Goal: Transaction & Acquisition: Purchase product/service

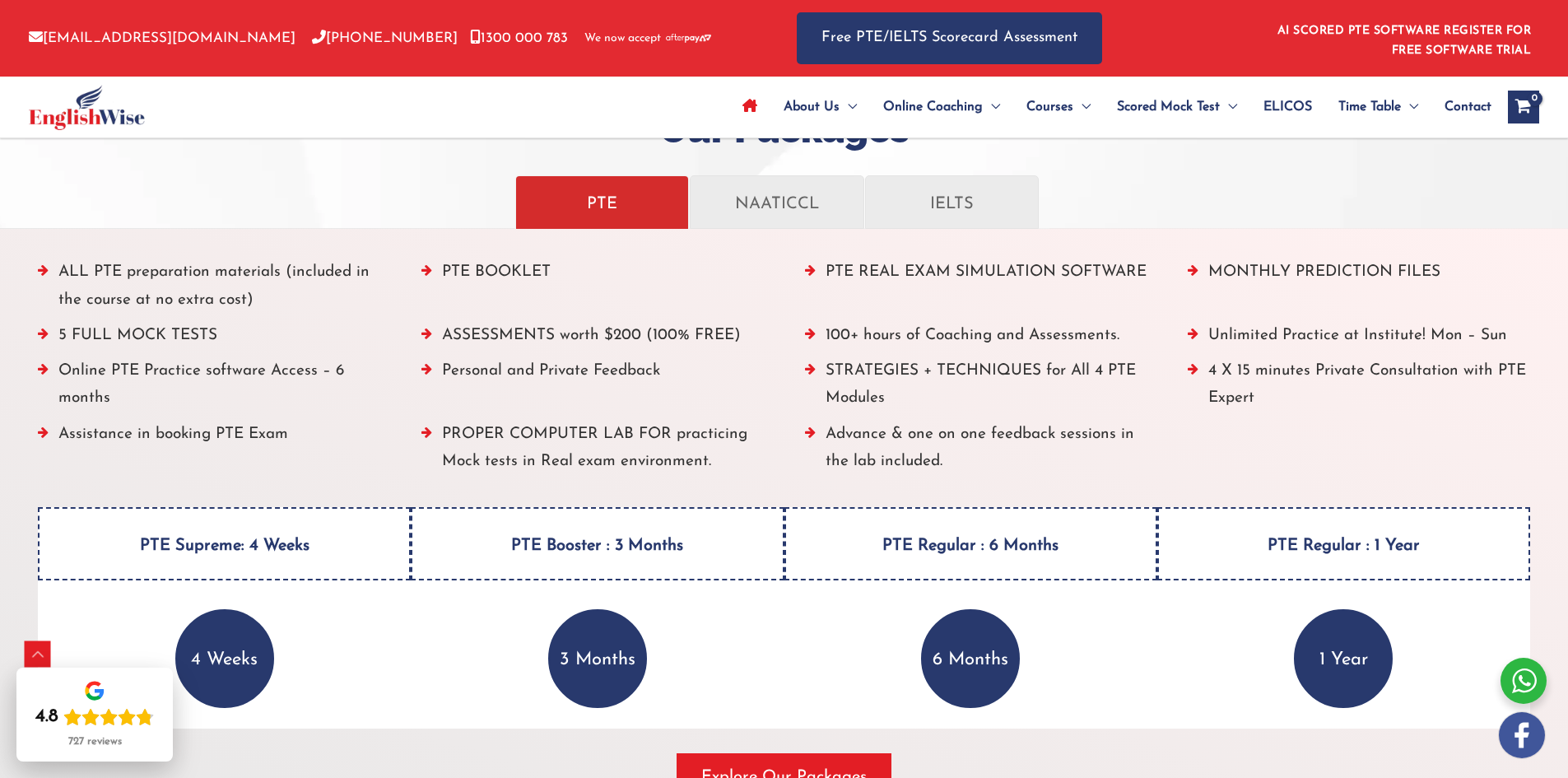
scroll to position [1950, 0]
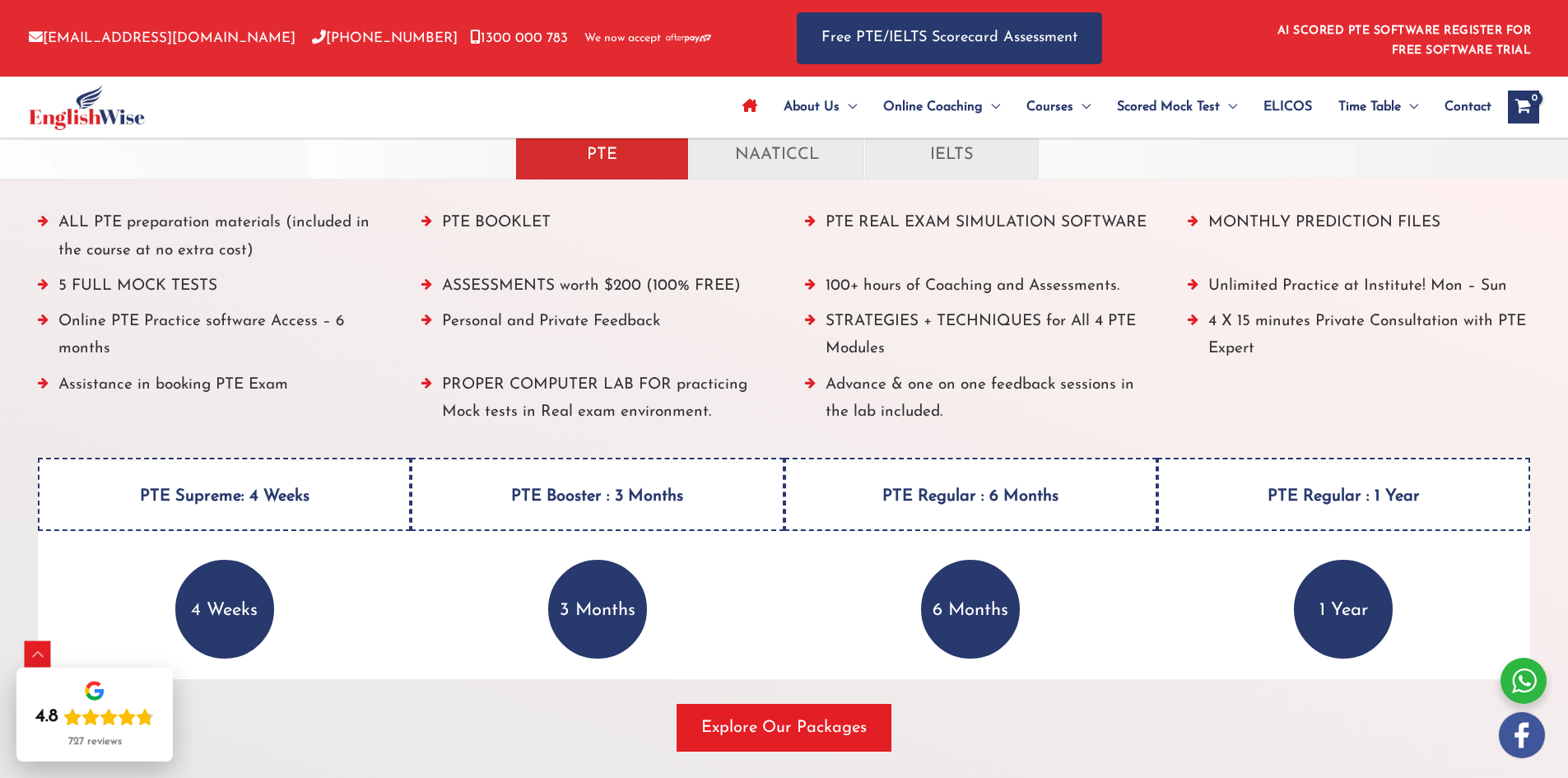
click at [196, 222] on li "ALL PTE preparation materials (included in the course at no extra cost)" at bounding box center [210, 240] width 343 height 63
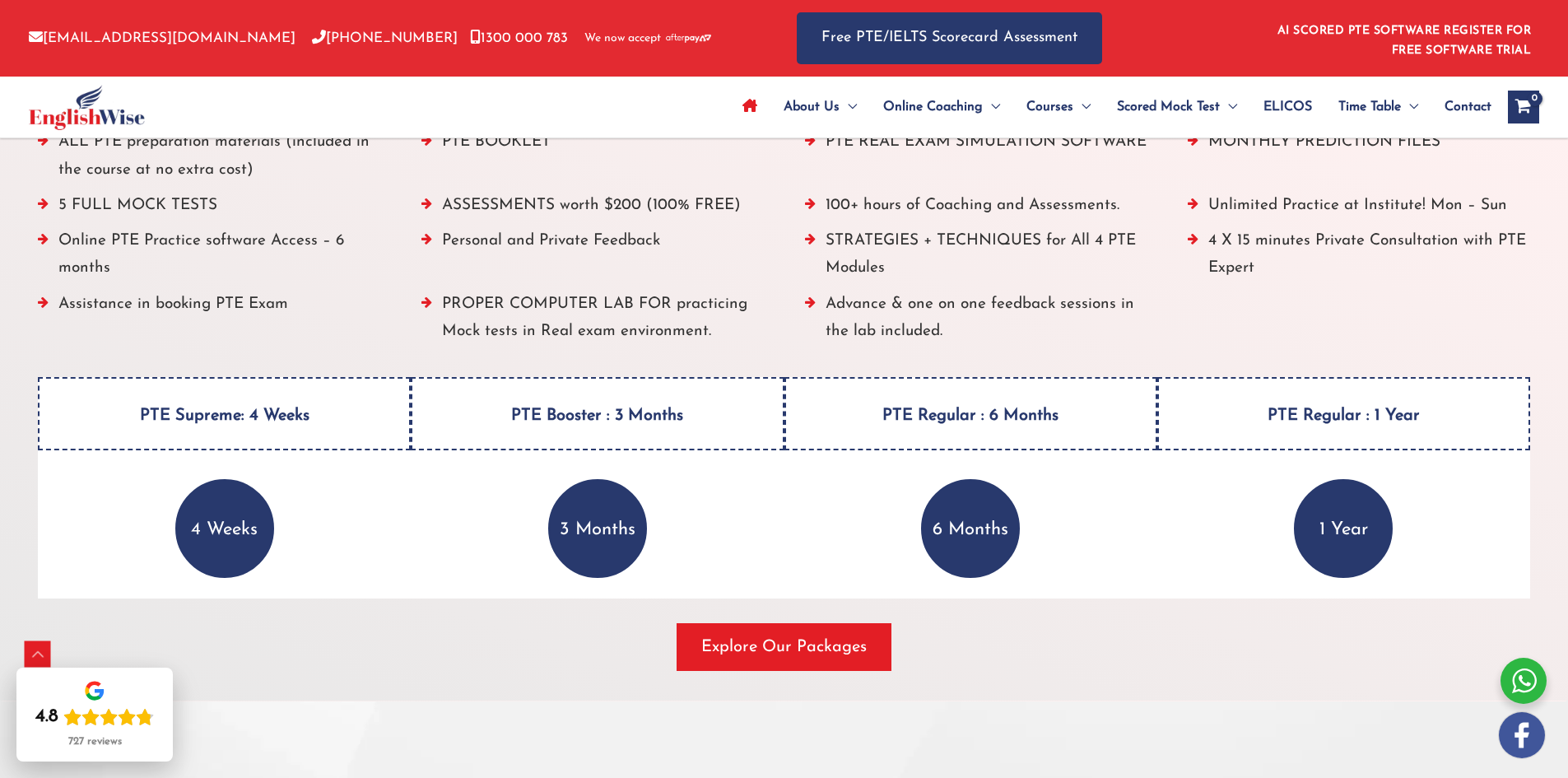
scroll to position [2115, 0]
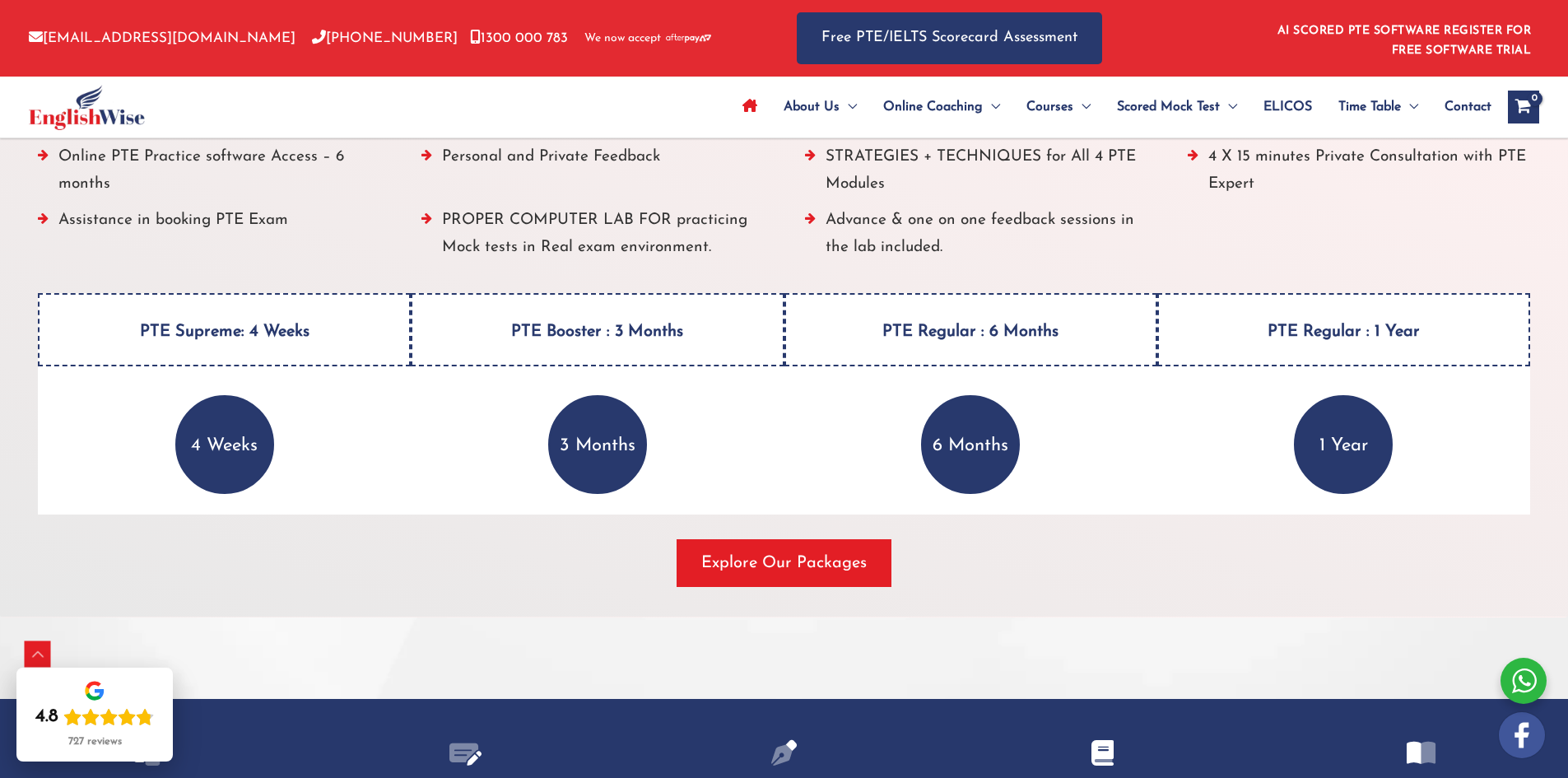
click at [604, 326] on h4 "PTE Booster : 3 Months" at bounding box center [597, 329] width 373 height 74
click at [585, 440] on p "3 Months" at bounding box center [597, 444] width 99 height 99
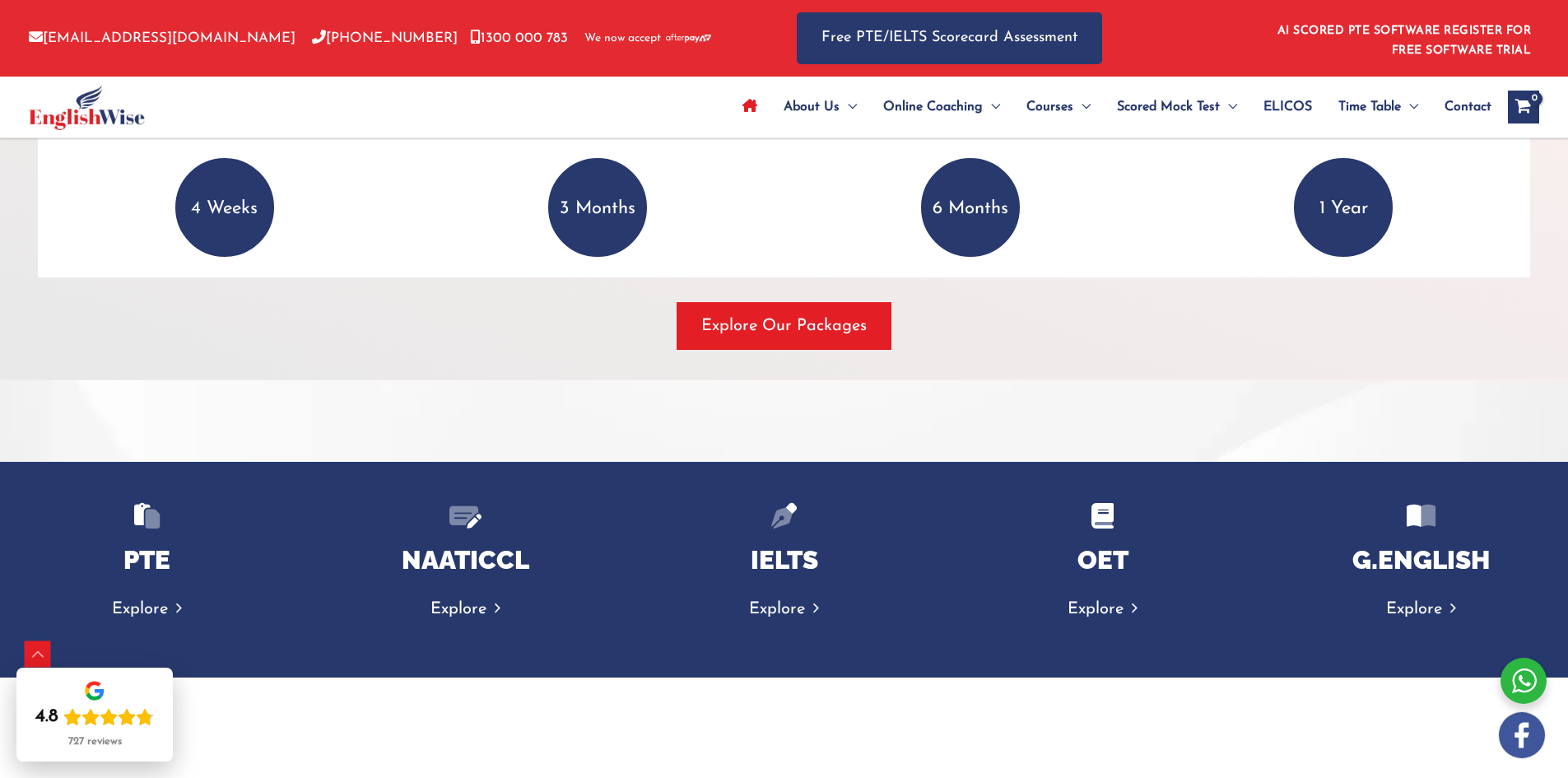
scroll to position [2362, 0]
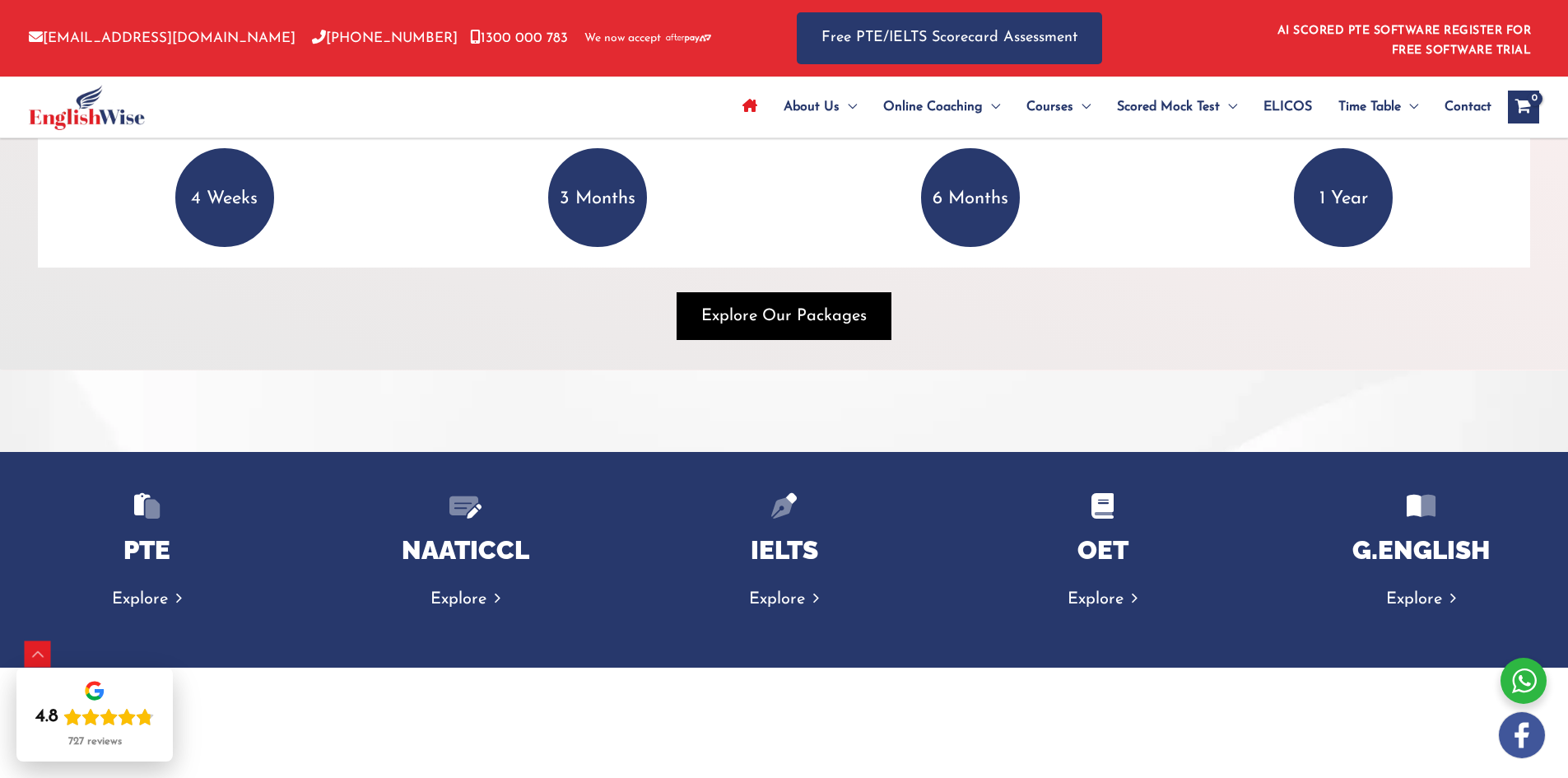
click at [777, 322] on span "Explore Our Packages" at bounding box center [784, 316] width 166 height 23
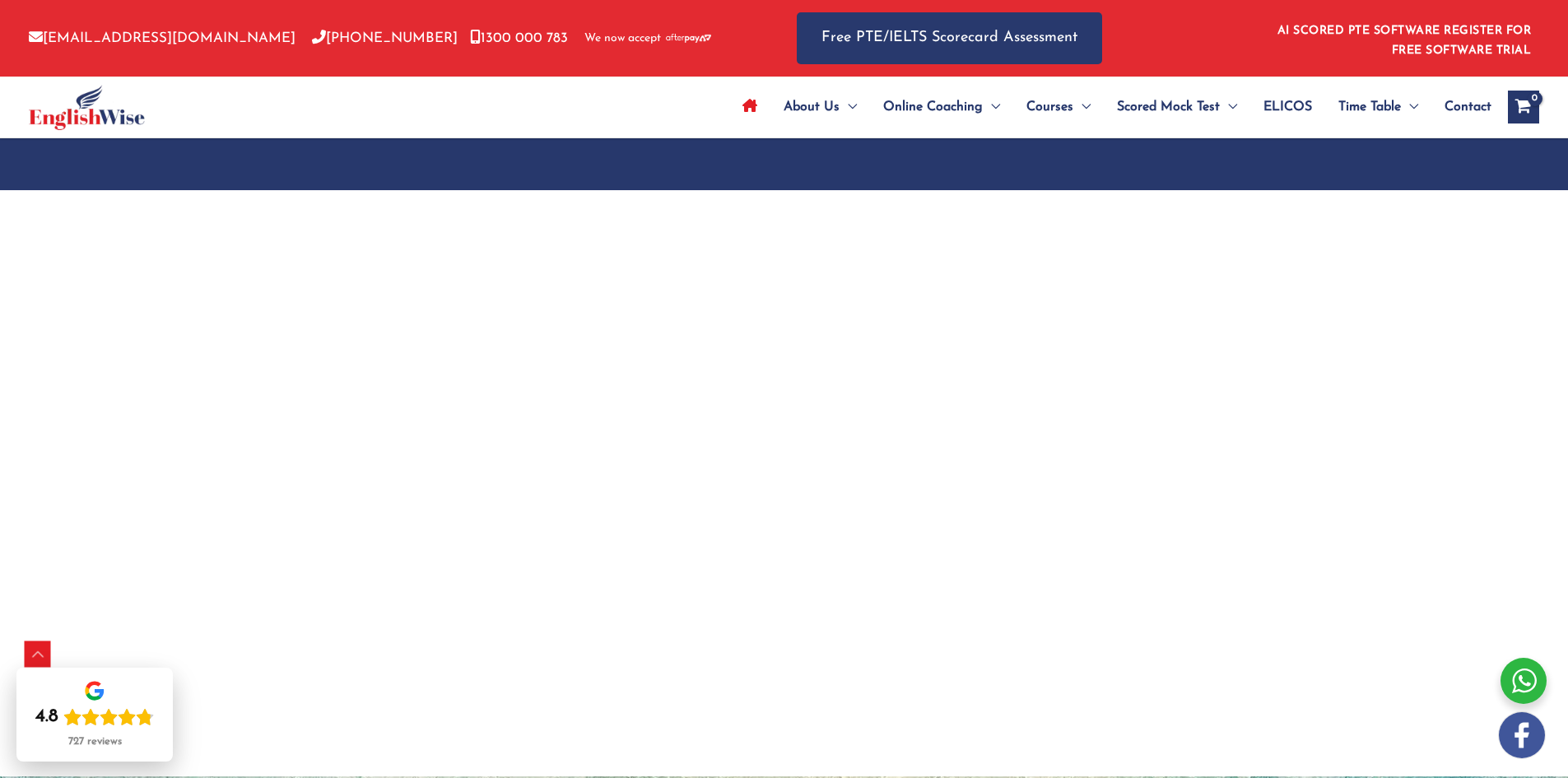
scroll to position [2856, 0]
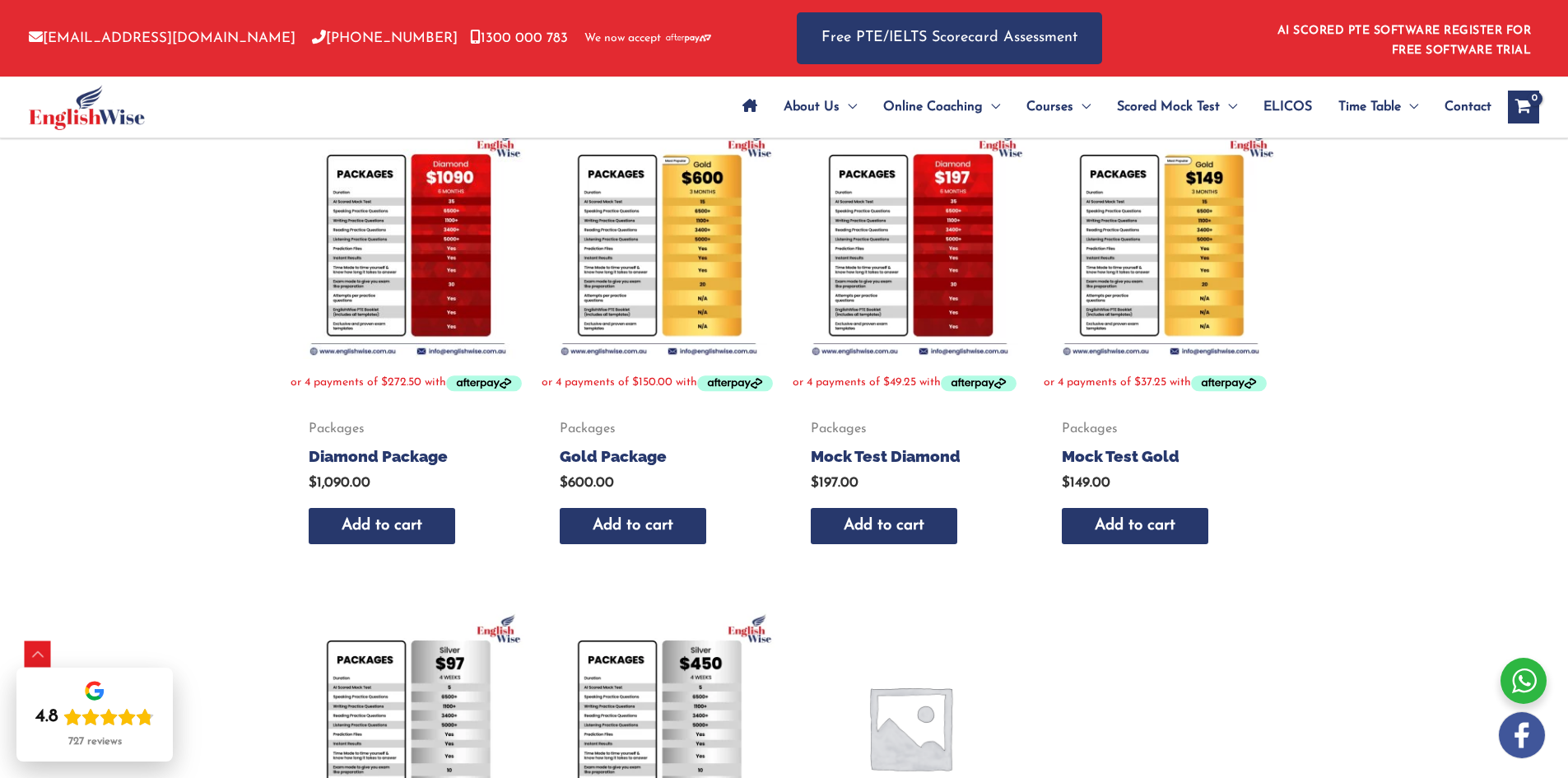
scroll to position [304, 0]
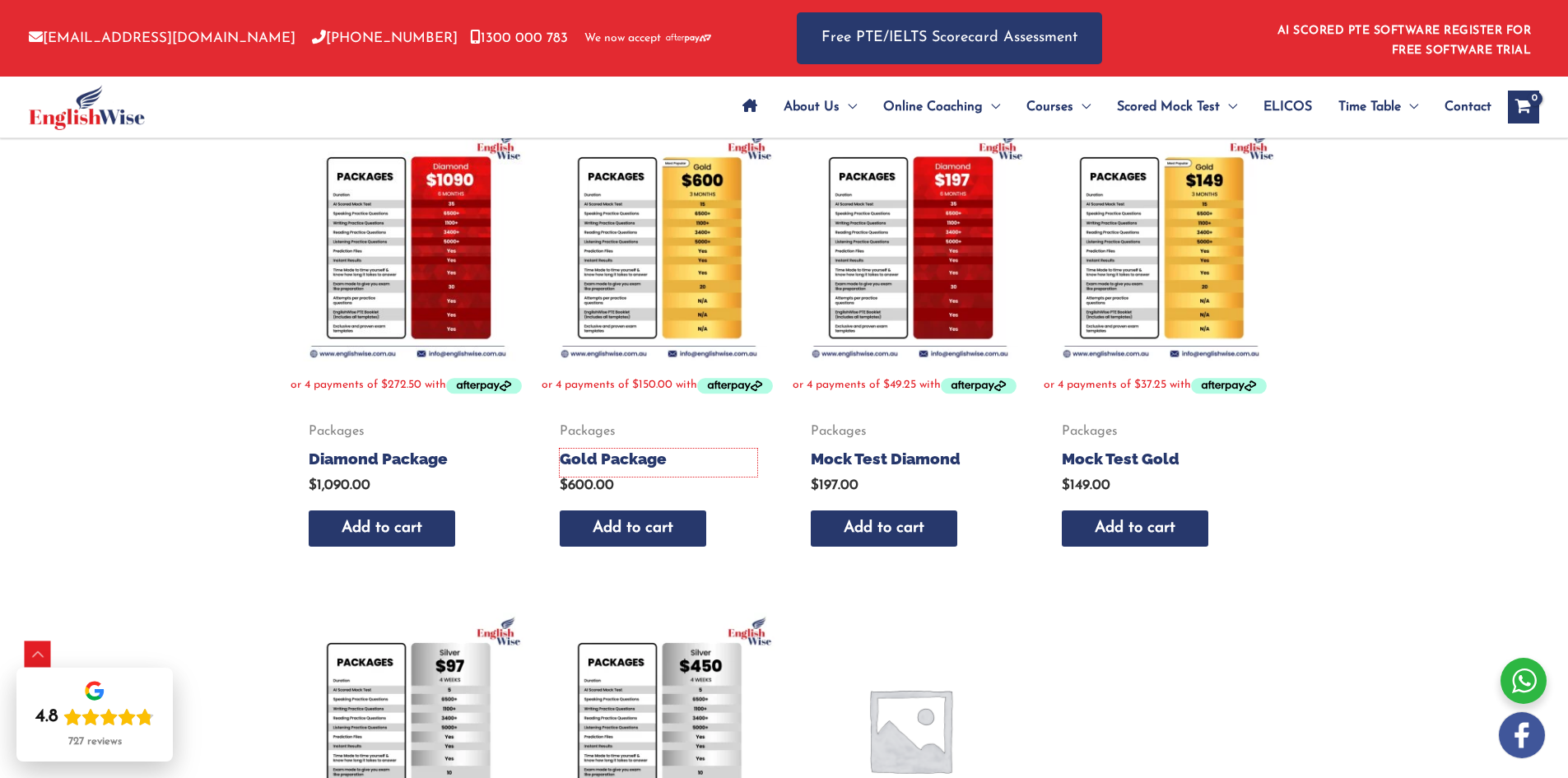
click at [599, 469] on h2 "Gold Package" at bounding box center [659, 459] width 197 height 21
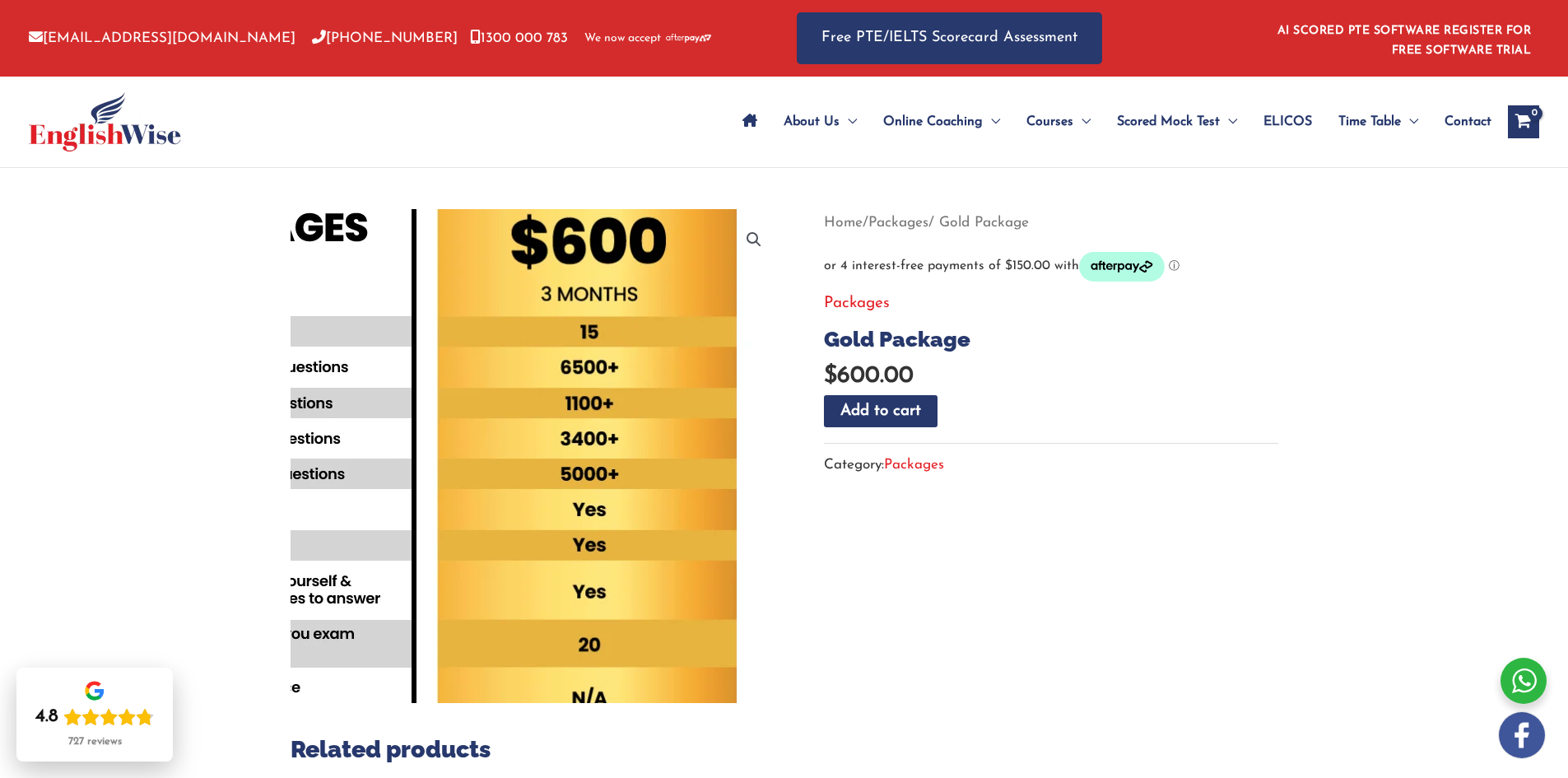
click at [679, 422] on img at bounding box center [423, 482] width 889 height 889
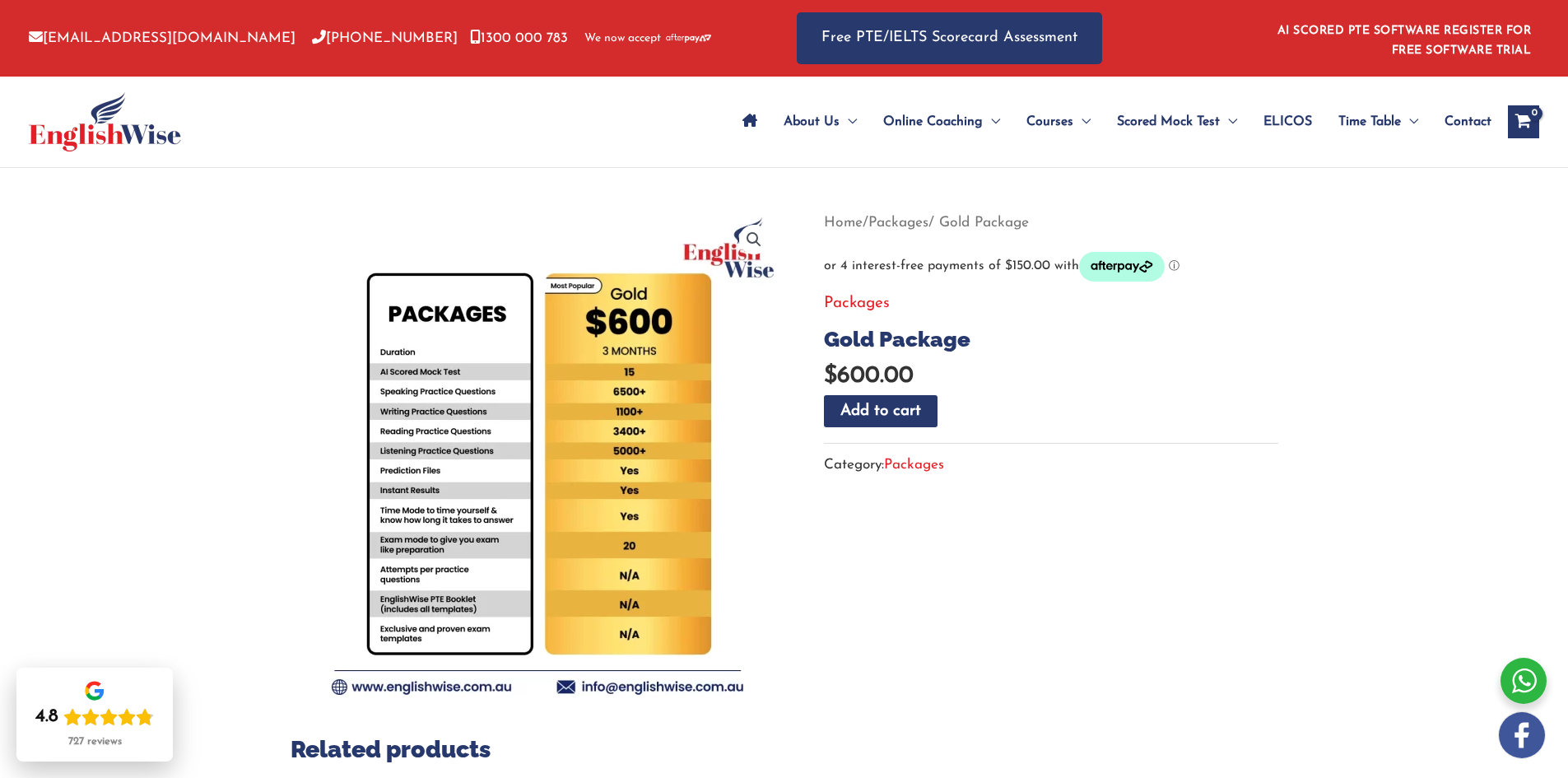
click at [166, 428] on div "🔍 Previous Next Home / Packages / Gold Package Packages Gold Package $ 600.00 G…" at bounding box center [784, 717] width 1568 height 1099
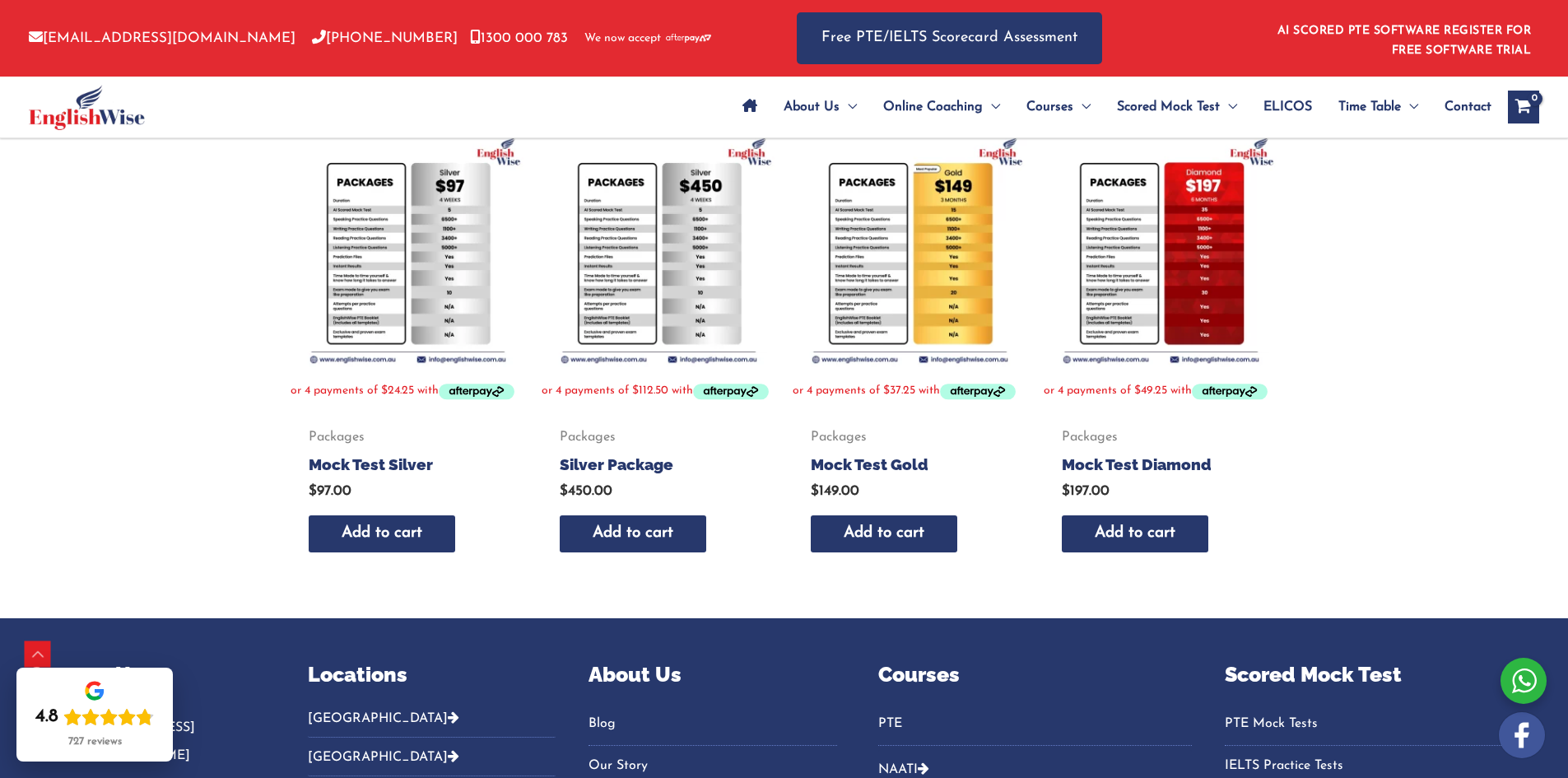
scroll to position [741, 0]
